Goal: Communication & Community: Participate in discussion

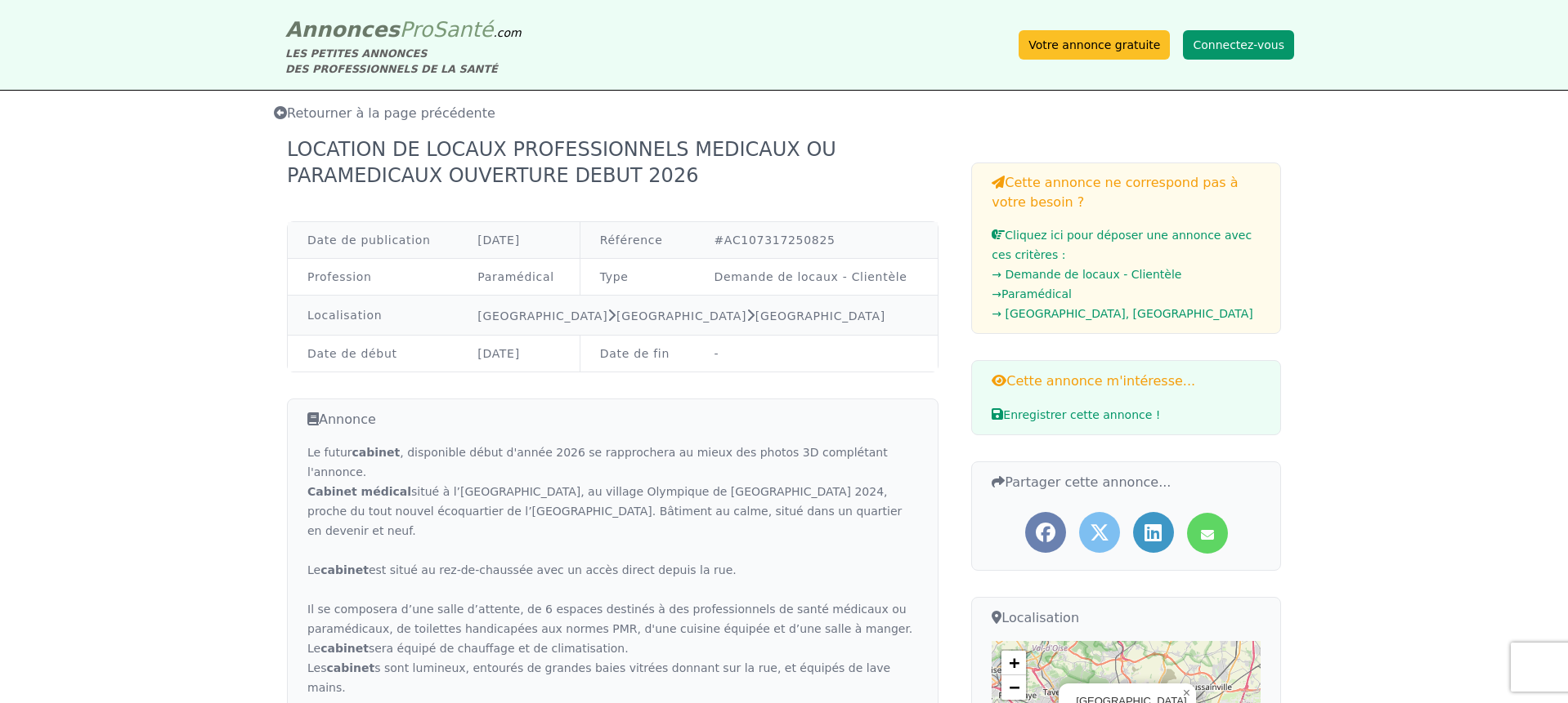
click at [1280, 43] on button "Connectez-vous" at bounding box center [1238, 45] width 111 height 30
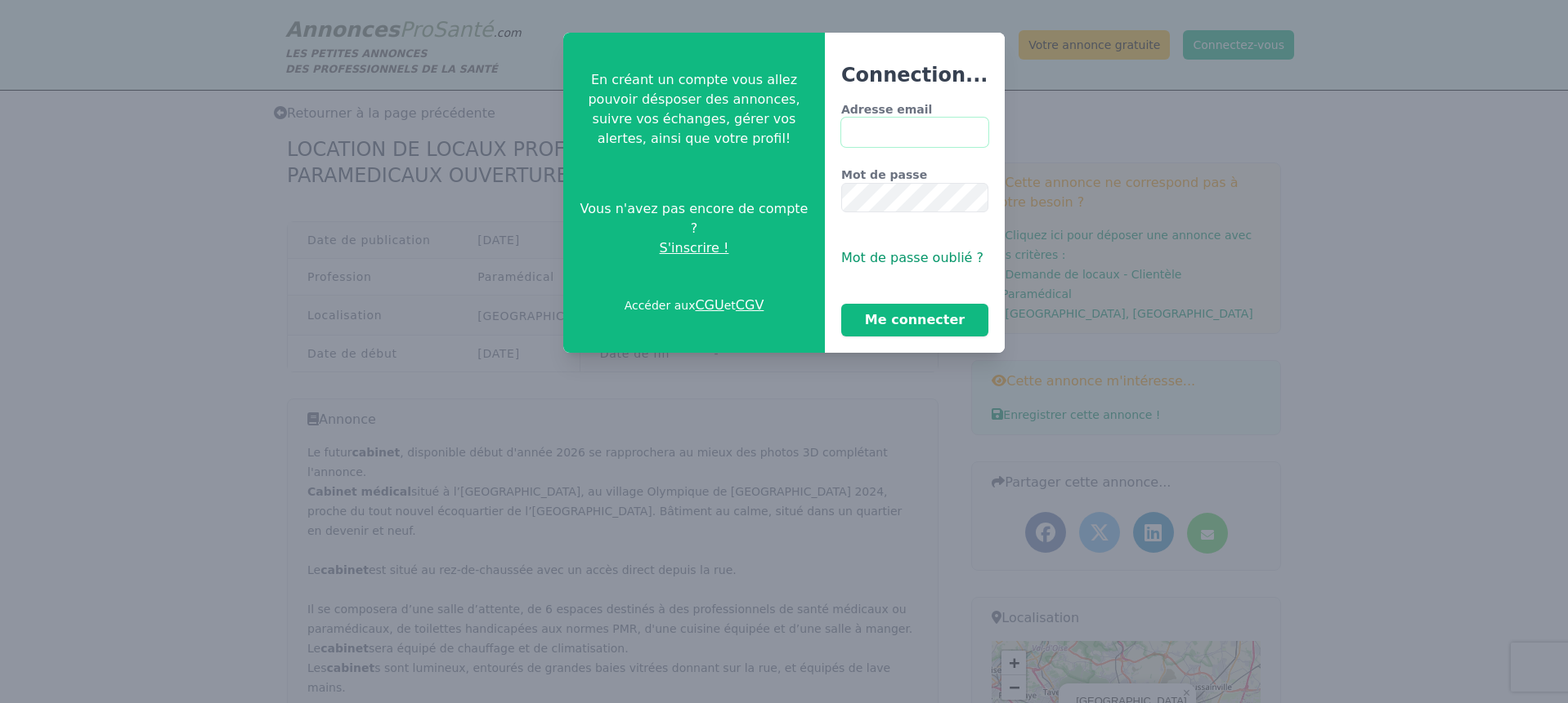
type input "**********"
click at [935, 322] on button "Me connecter" at bounding box center [914, 319] width 147 height 33
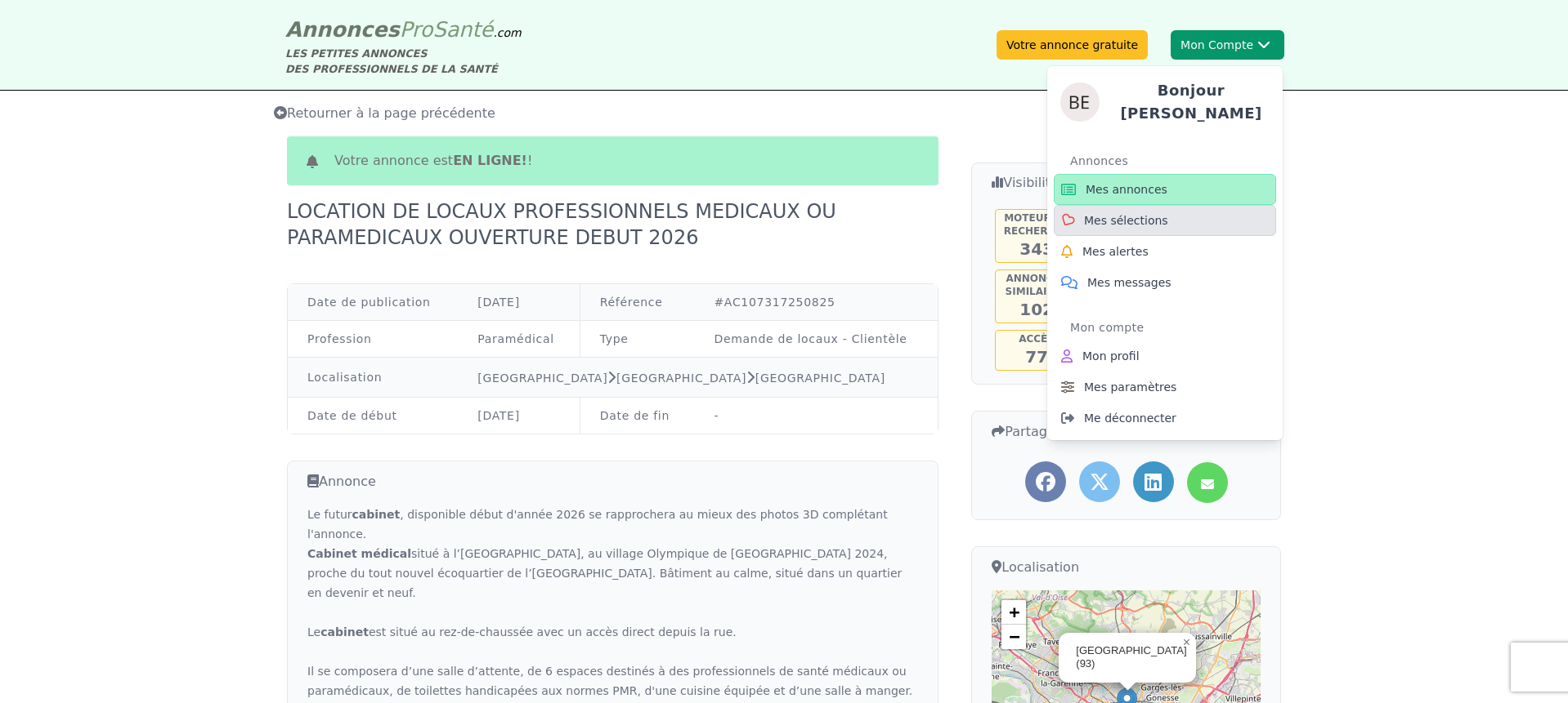
click at [1139, 217] on span "Mes sélections" at bounding box center [1126, 220] width 84 height 16
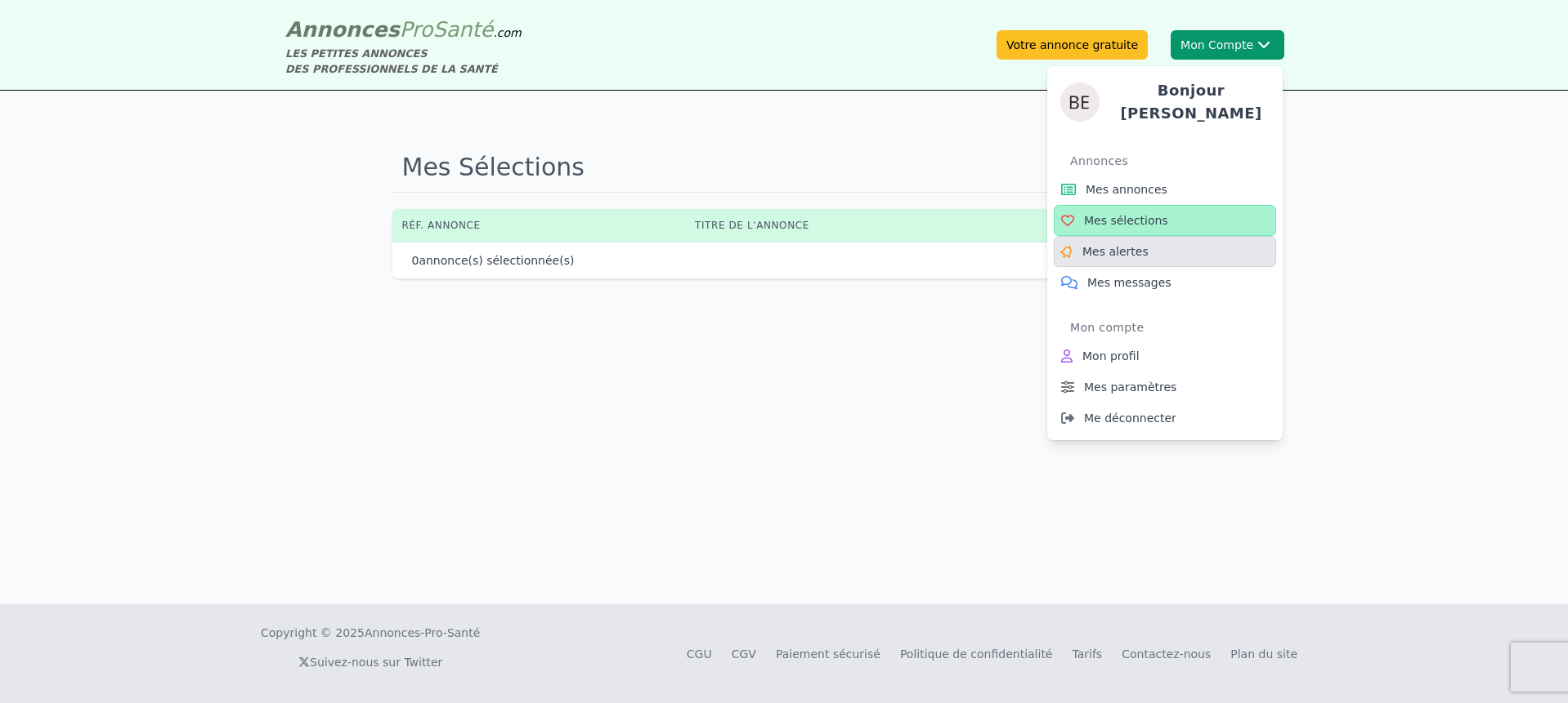
click at [1125, 236] on link "Mes alertes" at bounding box center [1165, 251] width 223 height 31
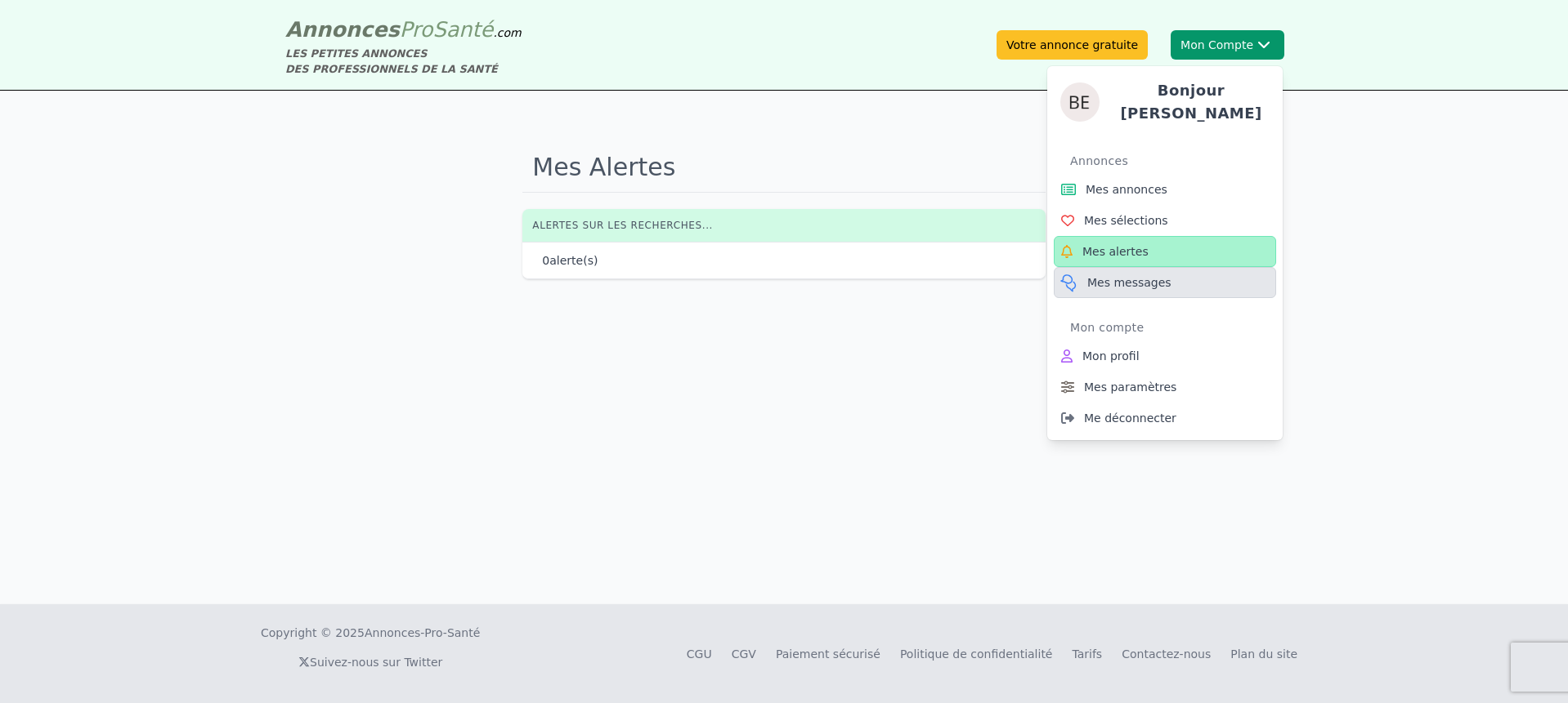
click at [1126, 275] on span "Mes messages" at bounding box center [1129, 282] width 84 height 16
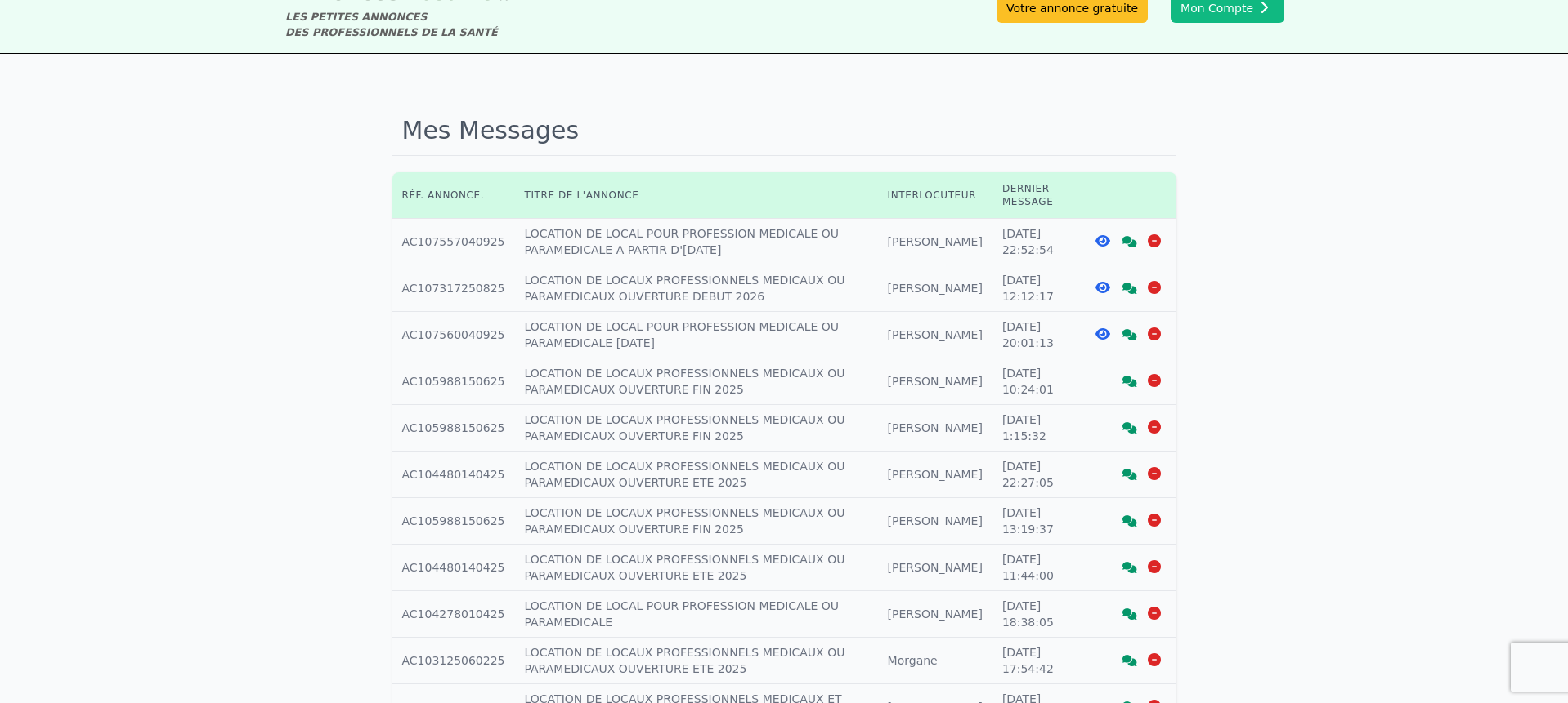
scroll to position [39, 0]
click at [1122, 332] on icon at bounding box center [1129, 334] width 14 height 12
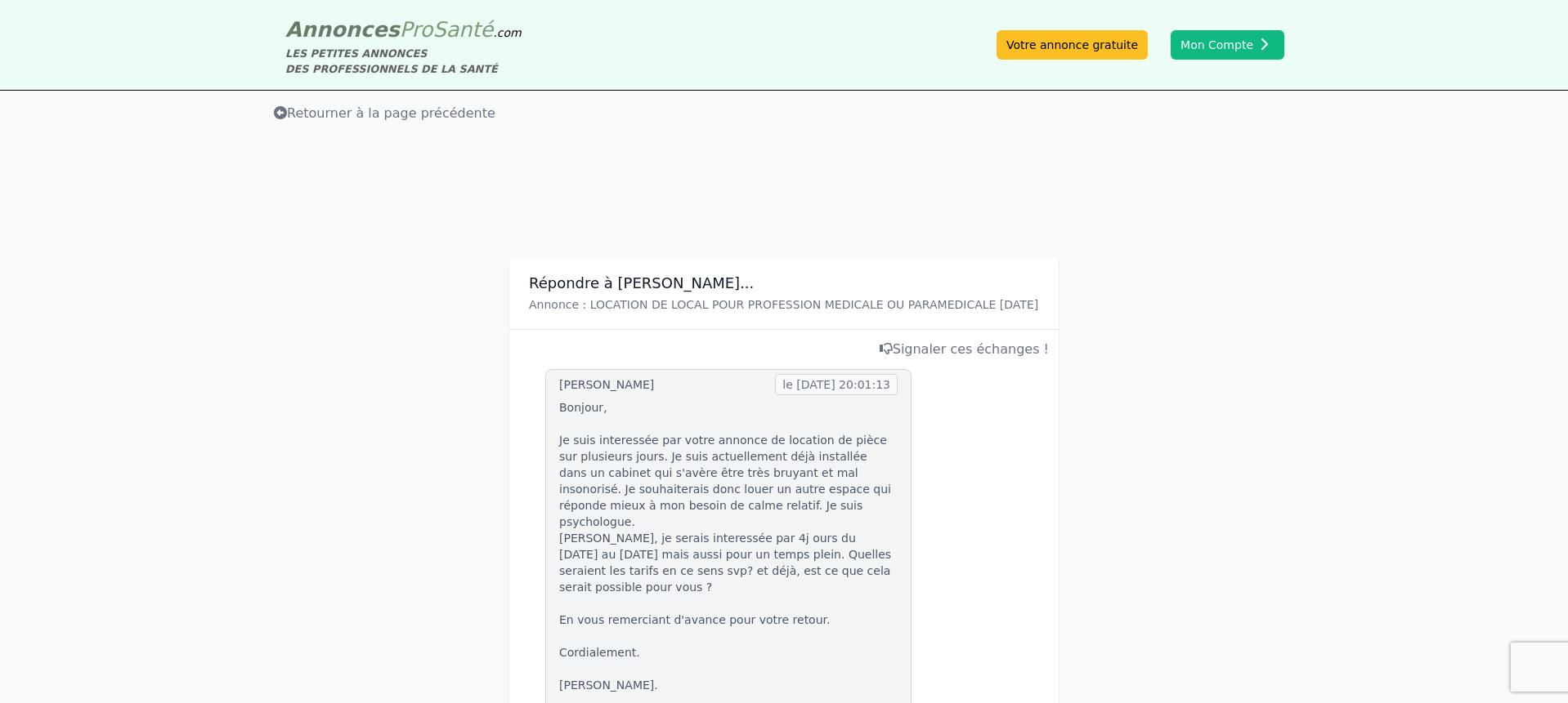
click at [350, 26] on span "Annonces" at bounding box center [342, 29] width 115 height 24
